Goal: Find contact information: Find contact information

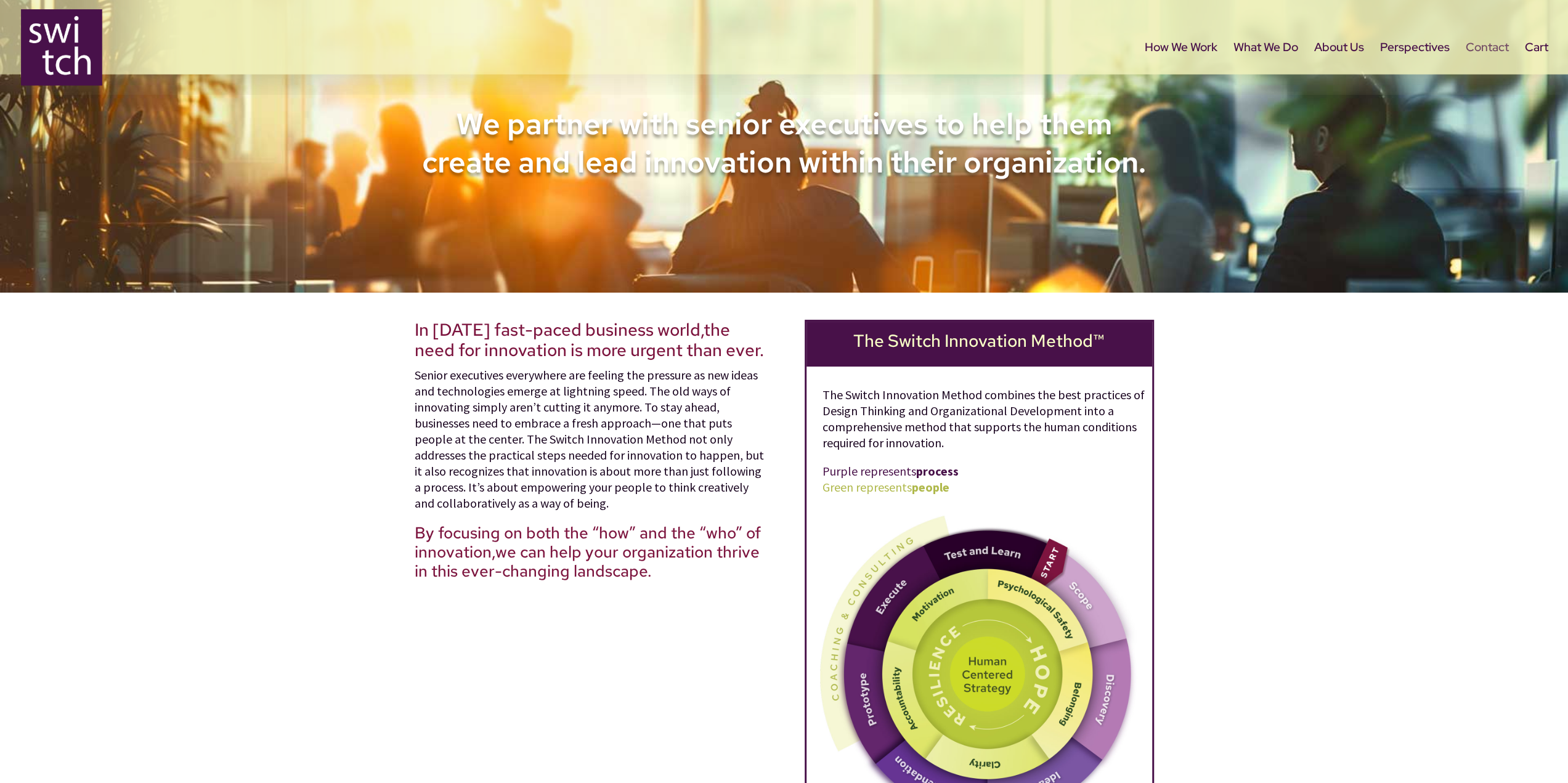
click at [1478, 44] on link "Contact" at bounding box center [1488, 69] width 43 height 52
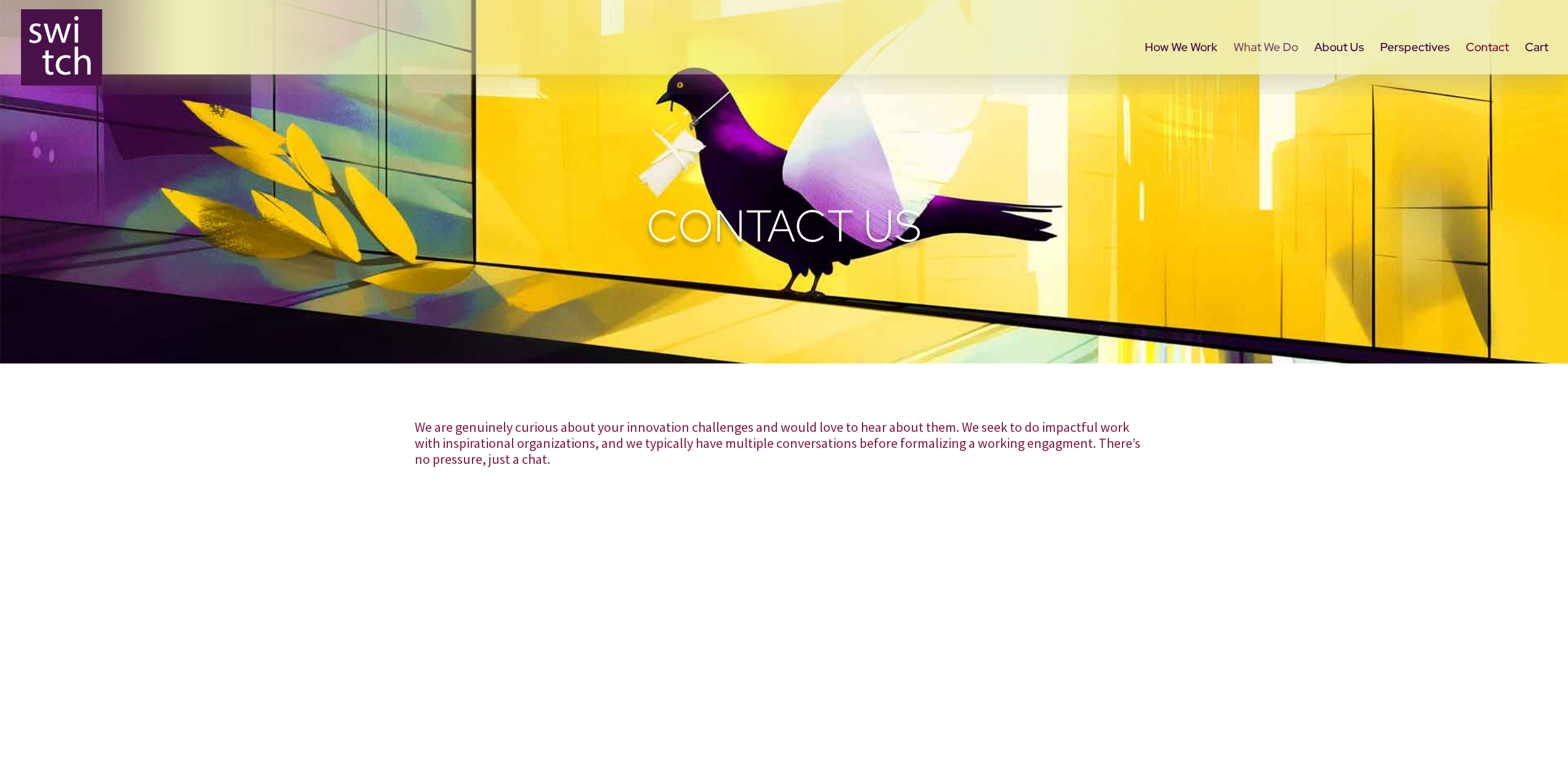
click at [1257, 54] on link "What We Do" at bounding box center [1266, 69] width 65 height 52
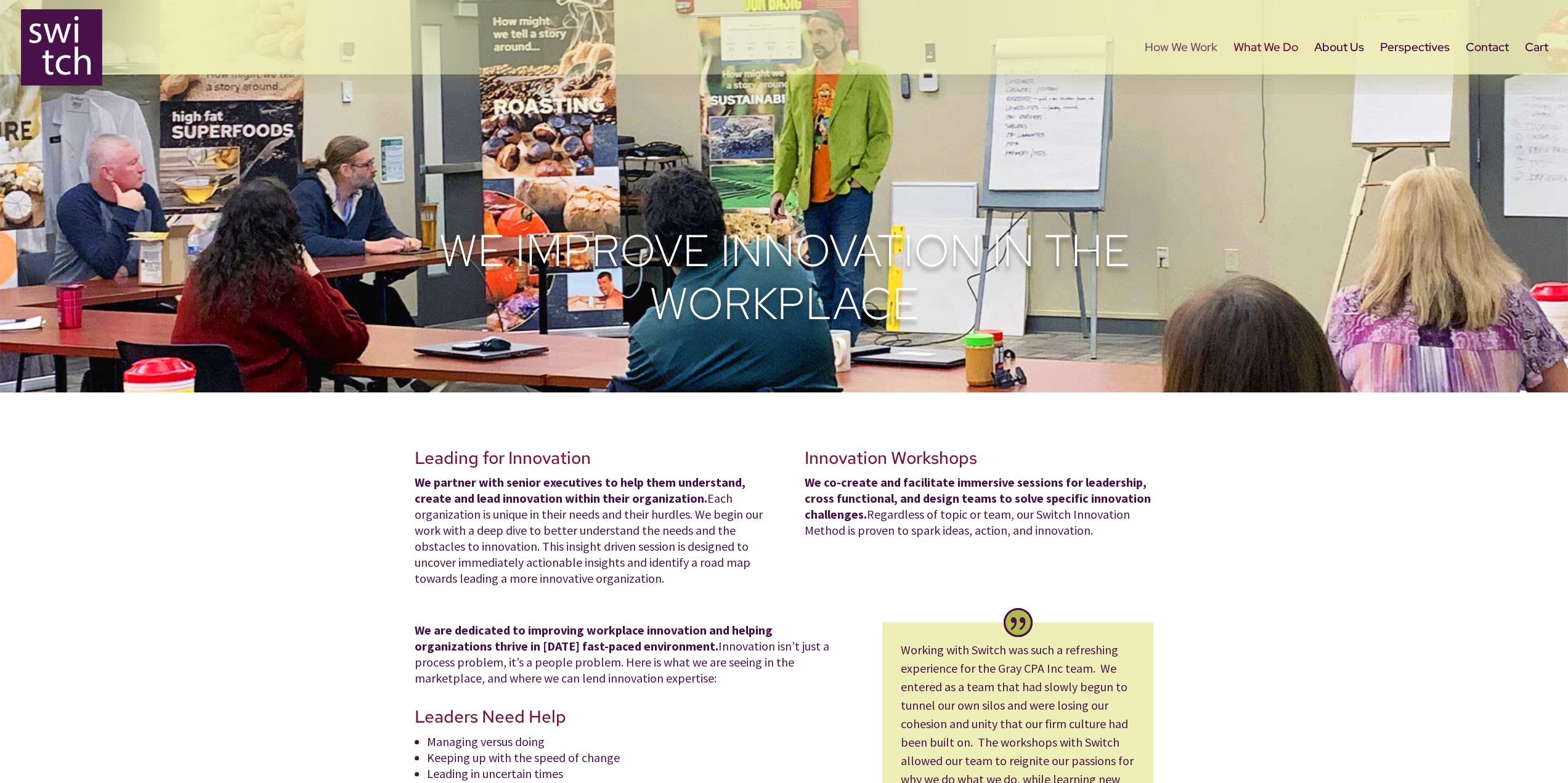
click at [1195, 51] on link "How We Work" at bounding box center [1181, 69] width 73 height 52
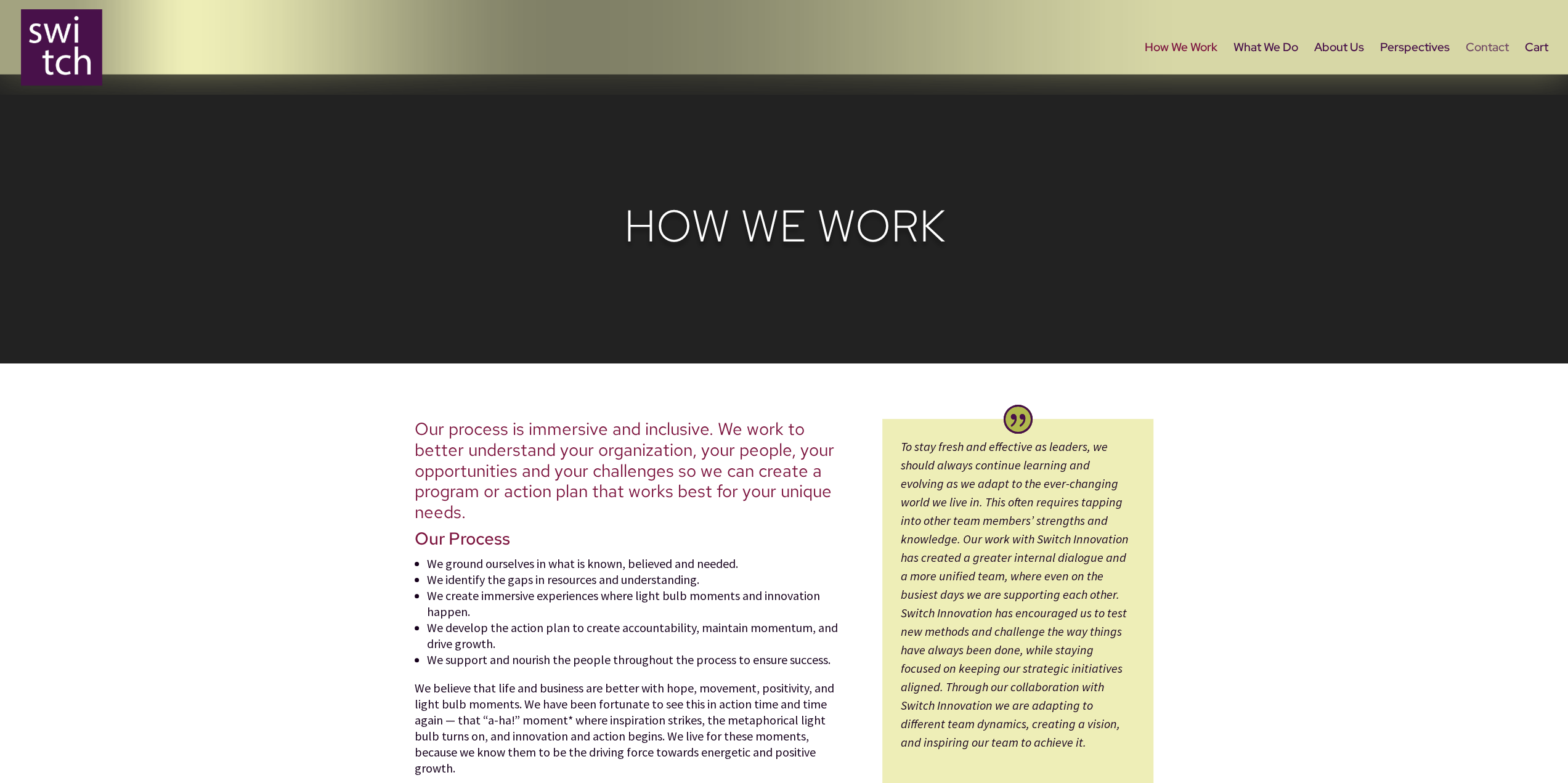
click at [1494, 43] on link "Contact" at bounding box center [1488, 69] width 43 height 52
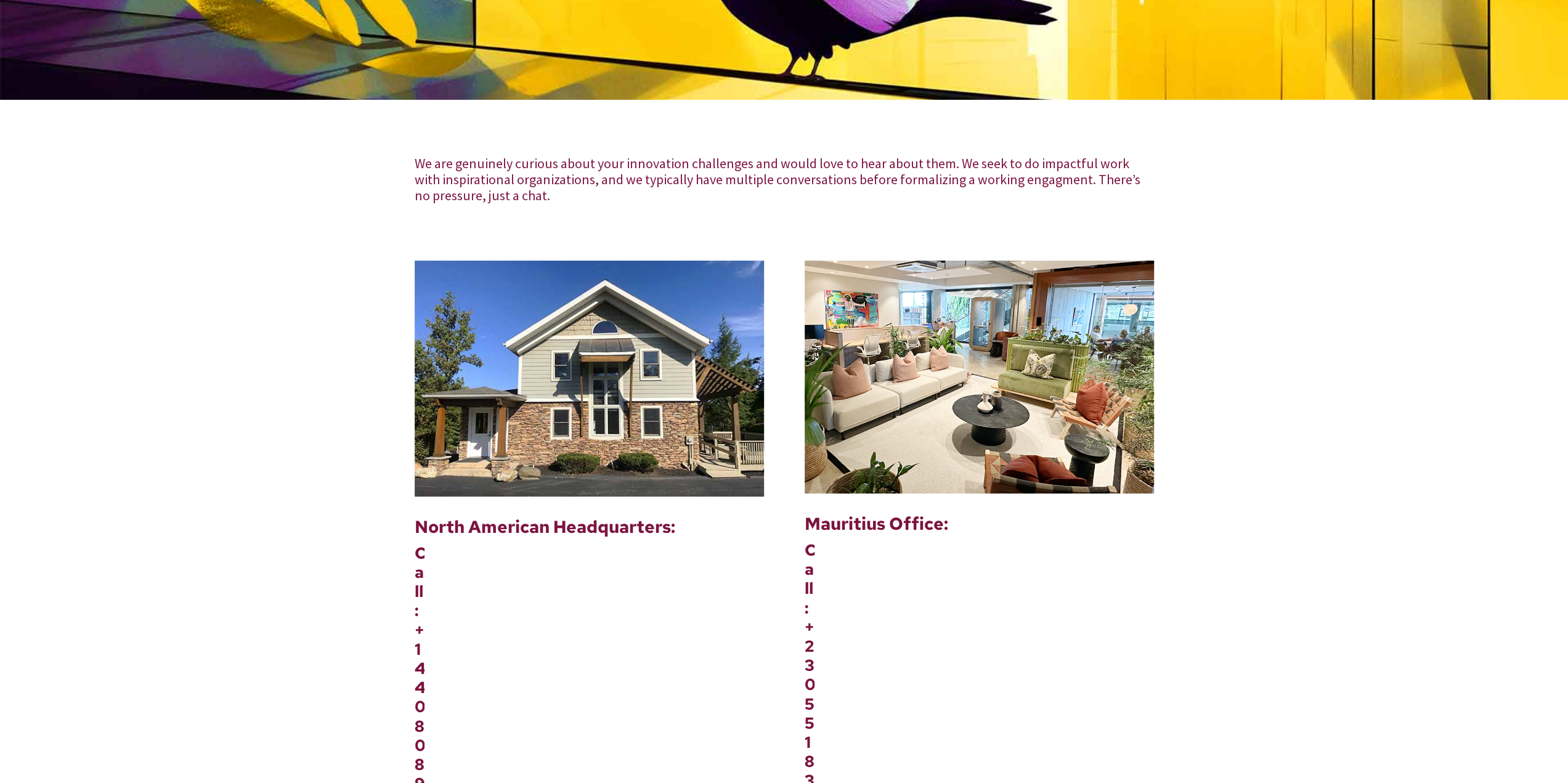
scroll to position [185, 0]
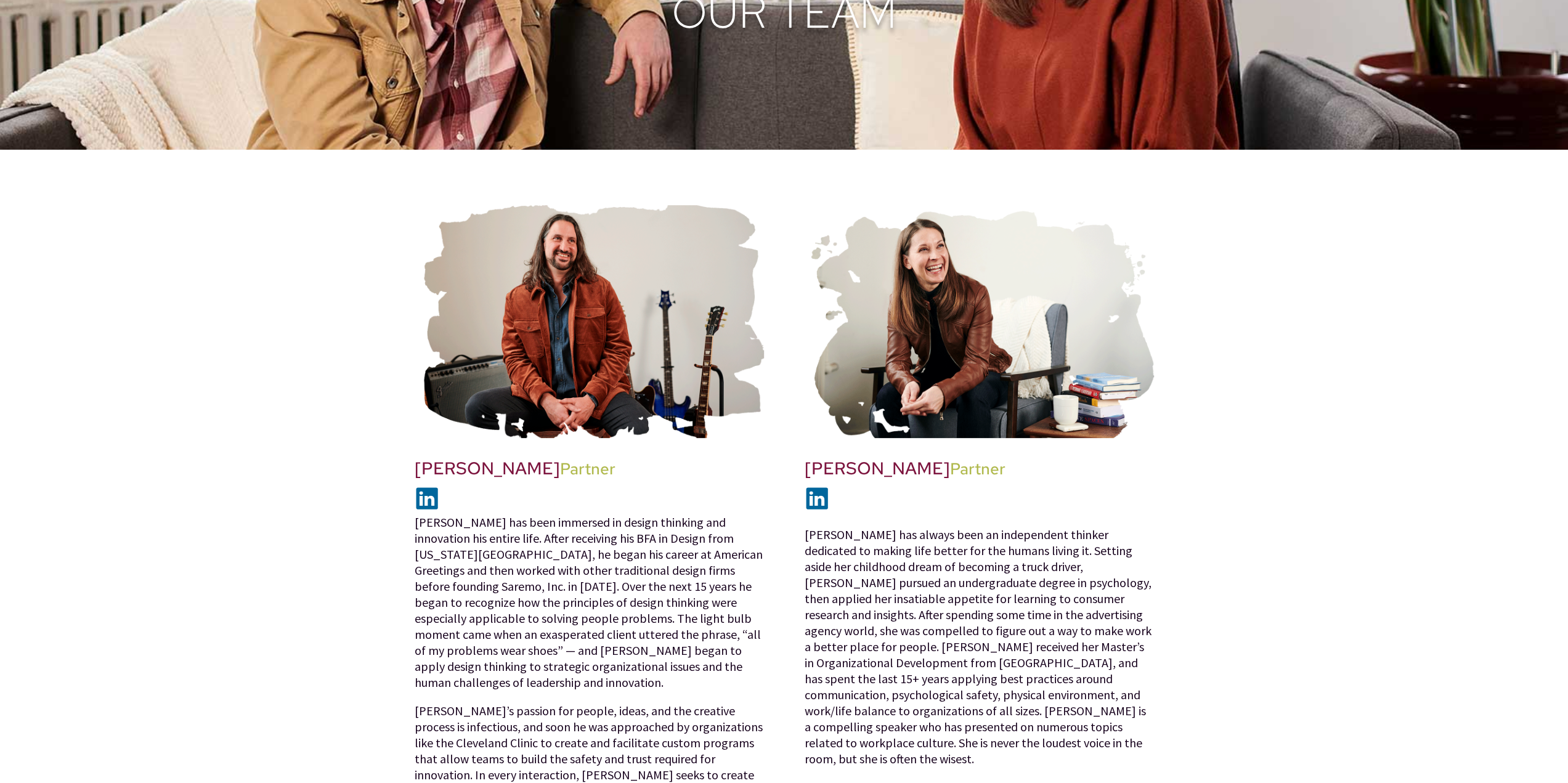
scroll to position [185, 0]
